Goal: Task Accomplishment & Management: Manage account settings

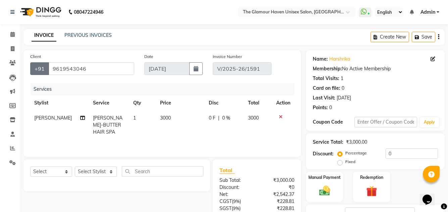
drag, startPoint x: 90, startPoint y: 66, endPoint x: 46, endPoint y: 69, distance: 43.7
click at [46, 70] on div "[PHONE_NUMBER]" at bounding box center [82, 68] width 104 height 13
drag, startPoint x: 450, startPoint y: 0, endPoint x: 257, endPoint y: 27, distance: 194.3
click at [257, 27] on div "08047224946 Select Location × [GEOGRAPHIC_DATA] Unisex Salon, Thane WhatsApp St…" at bounding box center [224, 141] width 448 height 282
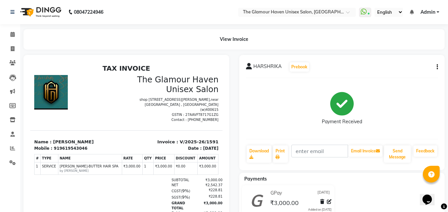
click at [435, 68] on button "button" at bounding box center [435, 67] width 4 height 7
click at [396, 51] on div "Cancel Invoice" at bounding box center [404, 50] width 46 height 8
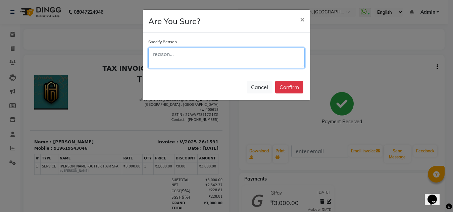
click at [245, 60] on textarea at bounding box center [226, 58] width 156 height 21
type textarea "FCGCG"
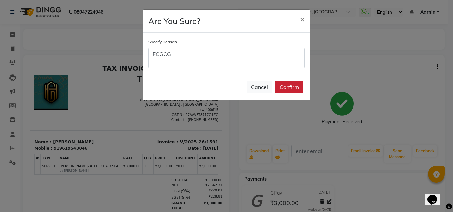
click at [288, 84] on button "Confirm" at bounding box center [289, 87] width 28 height 13
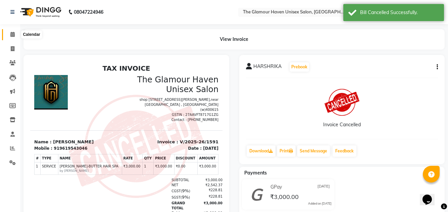
click at [11, 33] on icon at bounding box center [12, 34] width 4 height 5
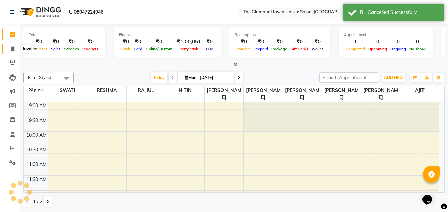
click at [16, 47] on span at bounding box center [13, 49] width 12 height 8
select select "service"
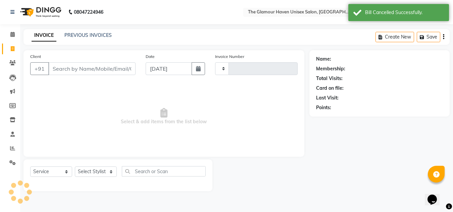
type input "1592"
select select "7124"
